Goal: Navigation & Orientation: Go to known website

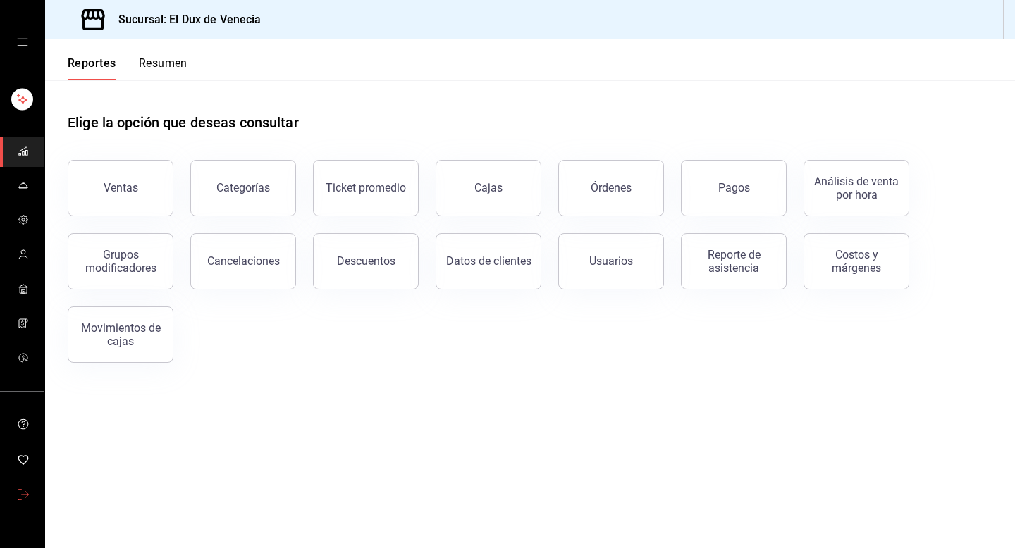
click at [23, 502] on span "mailbox folders" at bounding box center [23, 495] width 11 height 19
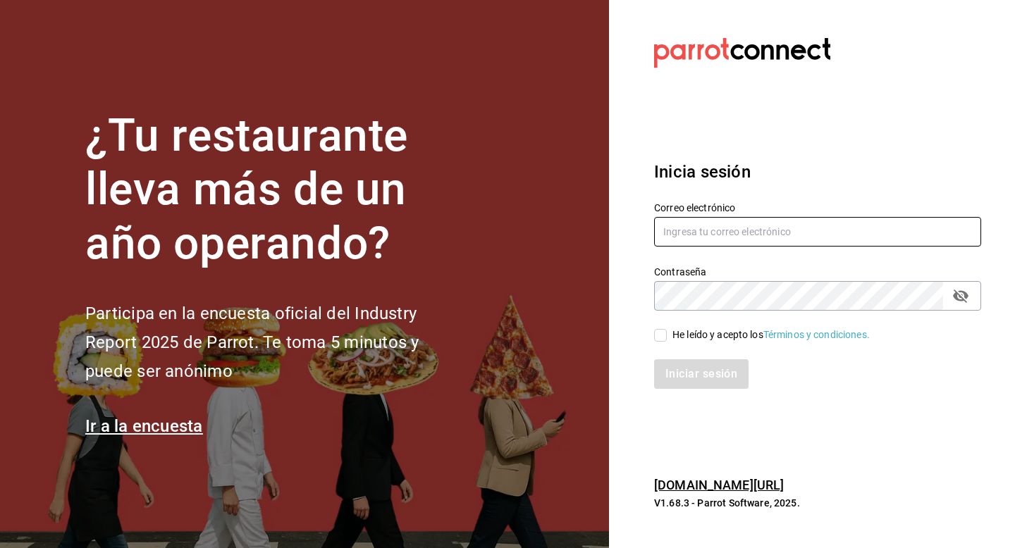
type input "[EMAIL_ADDRESS][DOMAIN_NAME]"
